Goal: Task Accomplishment & Management: Use online tool/utility

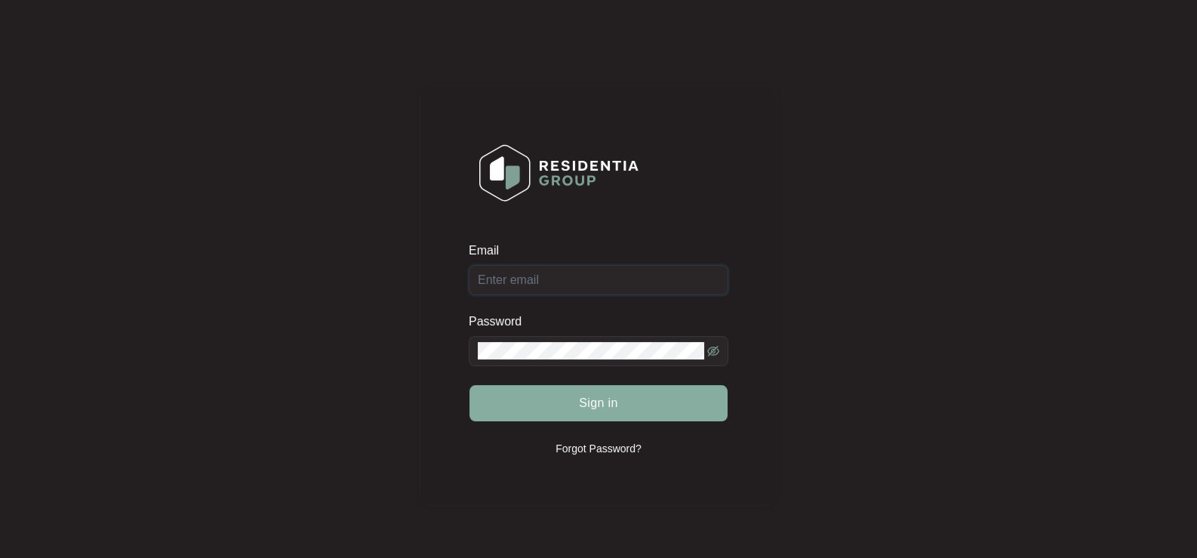
type input "[EMAIL_ADDRESS][DOMAIN_NAME]"
click at [556, 414] on button "Sign in" at bounding box center [598, 403] width 258 height 36
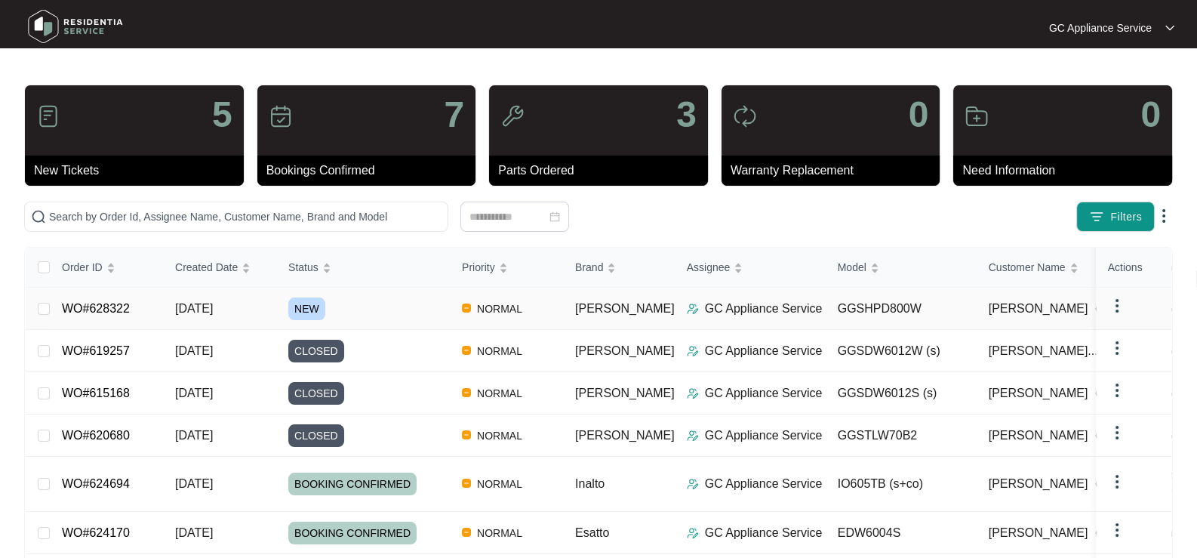
click at [318, 312] on span "NEW" at bounding box center [306, 308] width 37 height 23
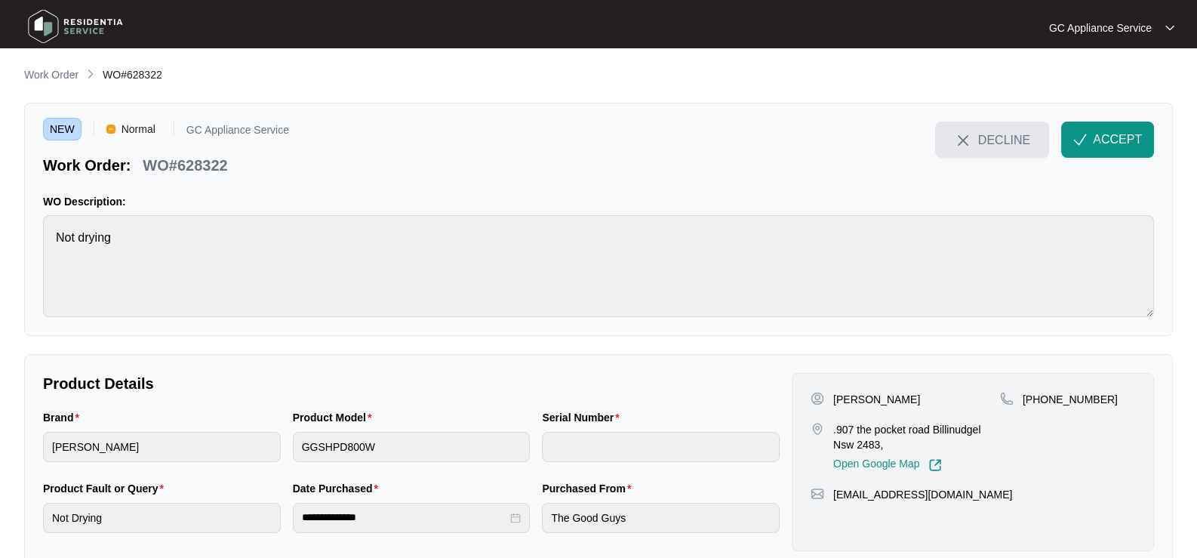
click at [979, 149] on button "DECLINE" at bounding box center [992, 139] width 114 height 36
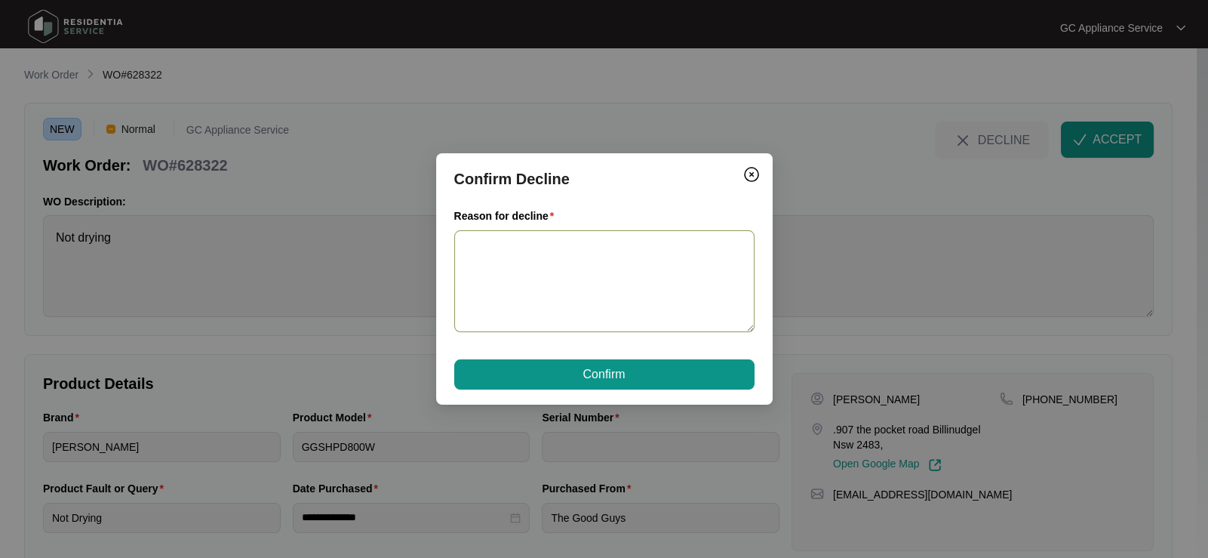
click at [503, 296] on textarea "Reason for decline" at bounding box center [604, 281] width 300 height 102
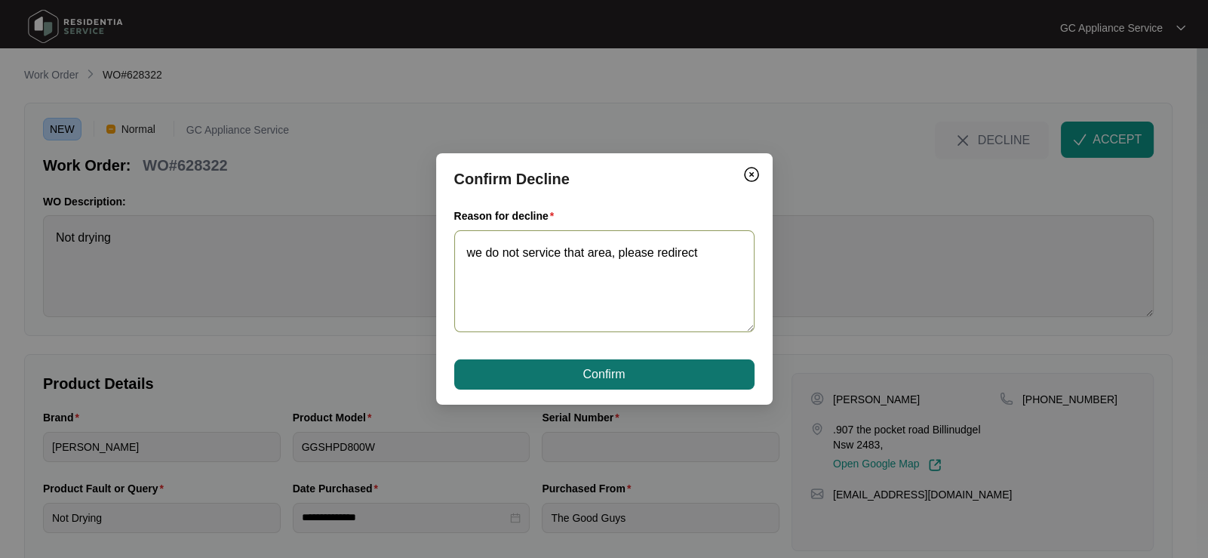
type textarea "we do not service that area, please redirect"
click at [554, 385] on button "Confirm" at bounding box center [604, 374] width 300 height 30
